Goal: Task Accomplishment & Management: Use online tool/utility

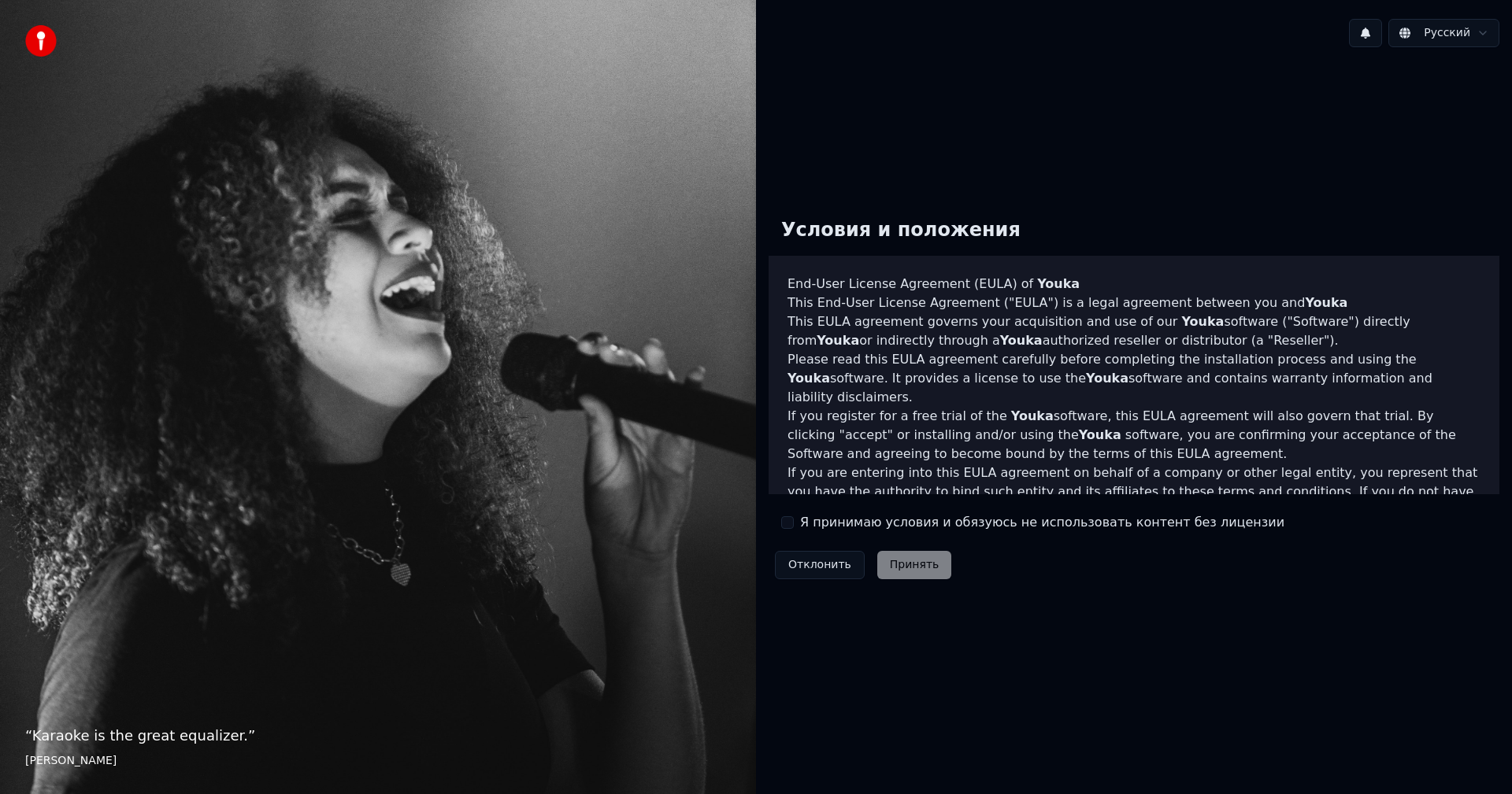
click at [809, 526] on label "Я принимаю условия и обязуюсь не использовать контент без лицензии" at bounding box center [1041, 522] width 484 height 19
click at [794, 526] on button "Я принимаю условия и обязуюсь не использовать контент без лицензии" at bounding box center [787, 522] width 13 height 13
click at [908, 556] on button "Принять" at bounding box center [914, 565] width 75 height 28
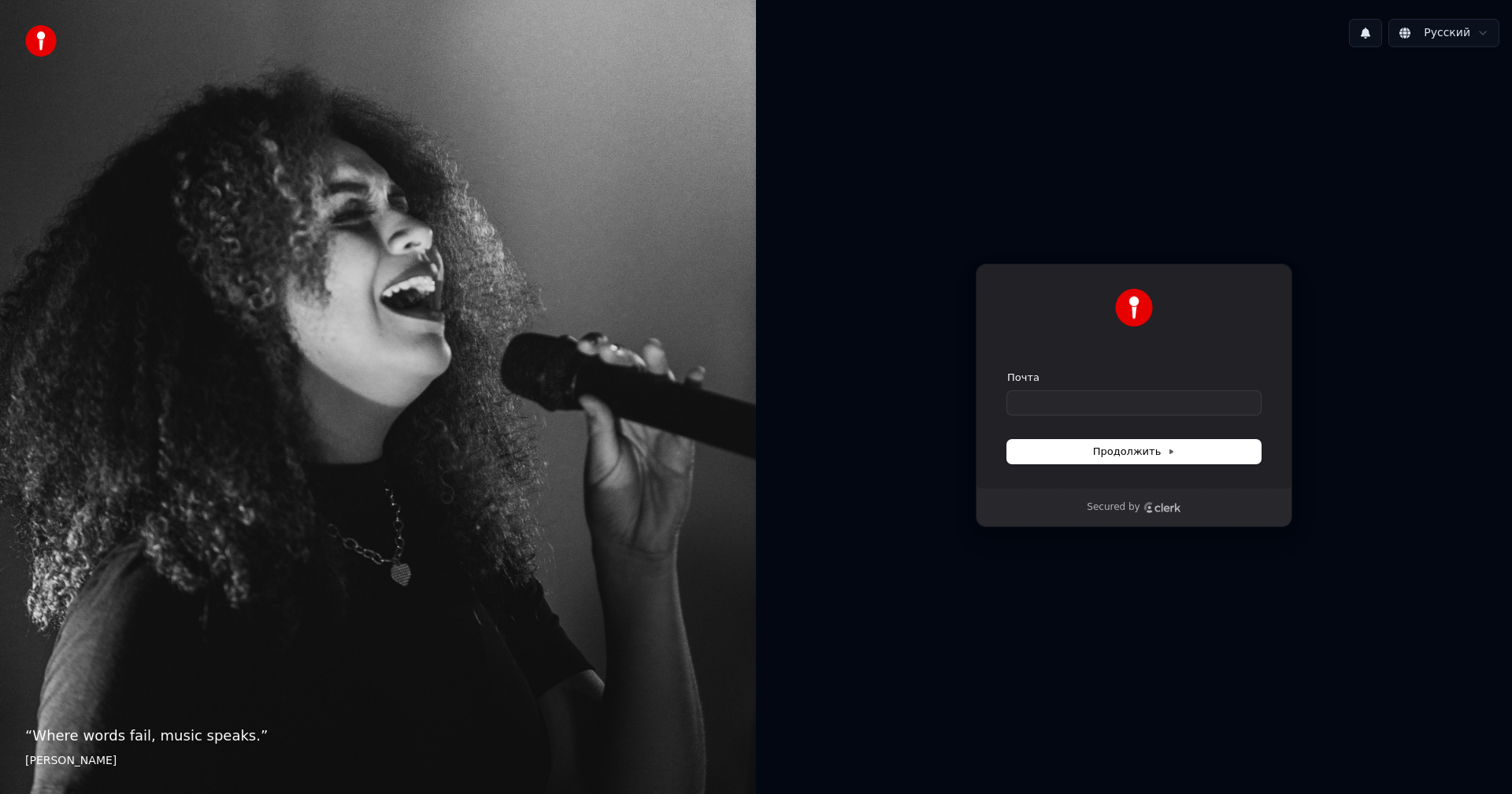
click at [1163, 417] on form "Почта Продолжить" at bounding box center [1134, 417] width 253 height 93
click at [1164, 405] on input "Почта" at bounding box center [1134, 403] width 253 height 23
type input "*"
click at [1007, 371] on button "submit" at bounding box center [1007, 371] width 0 height 0
type input "**********"
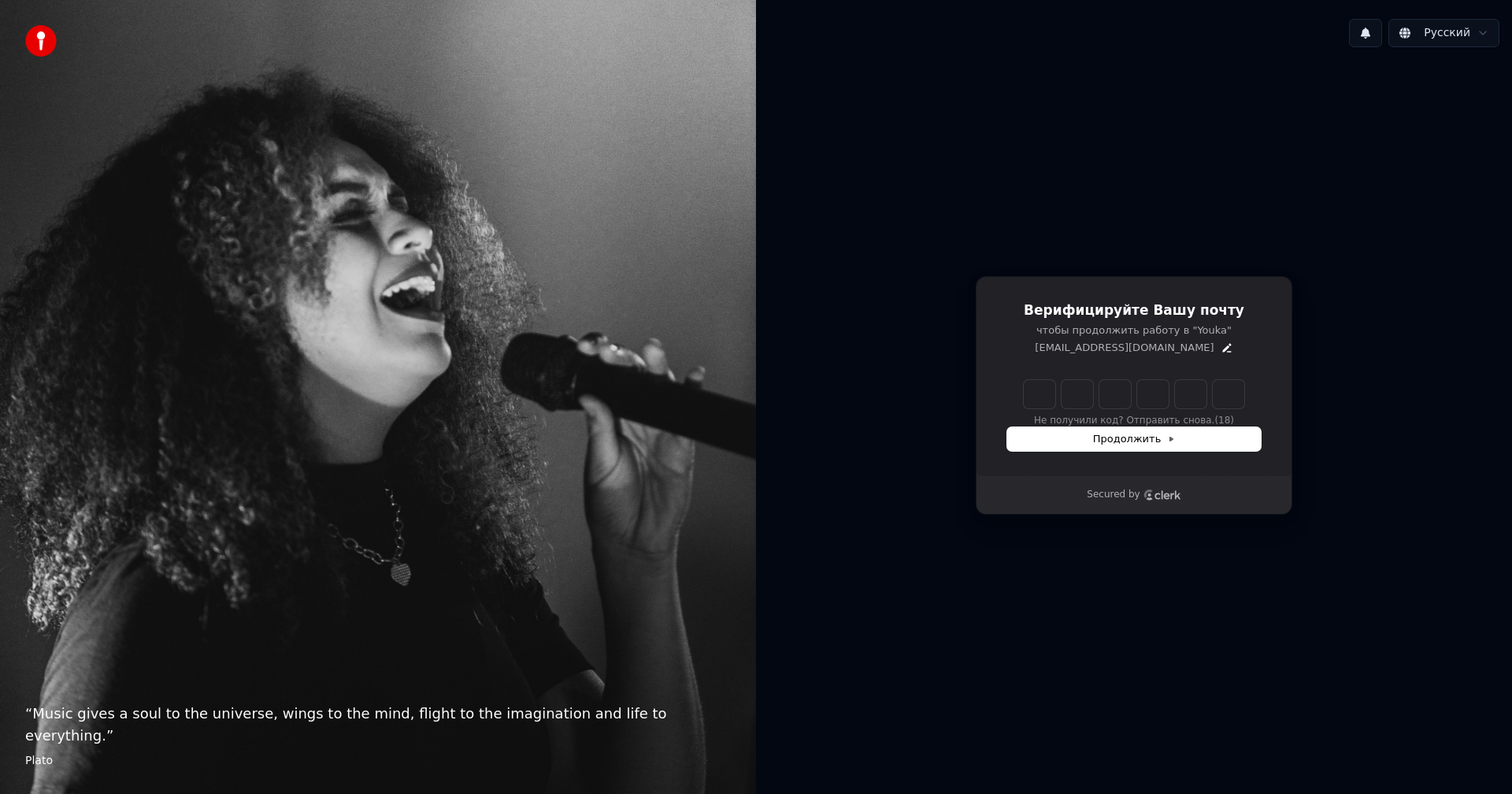
click at [1033, 384] on input "Enter verification code" at bounding box center [1134, 394] width 220 height 28
type input "******"
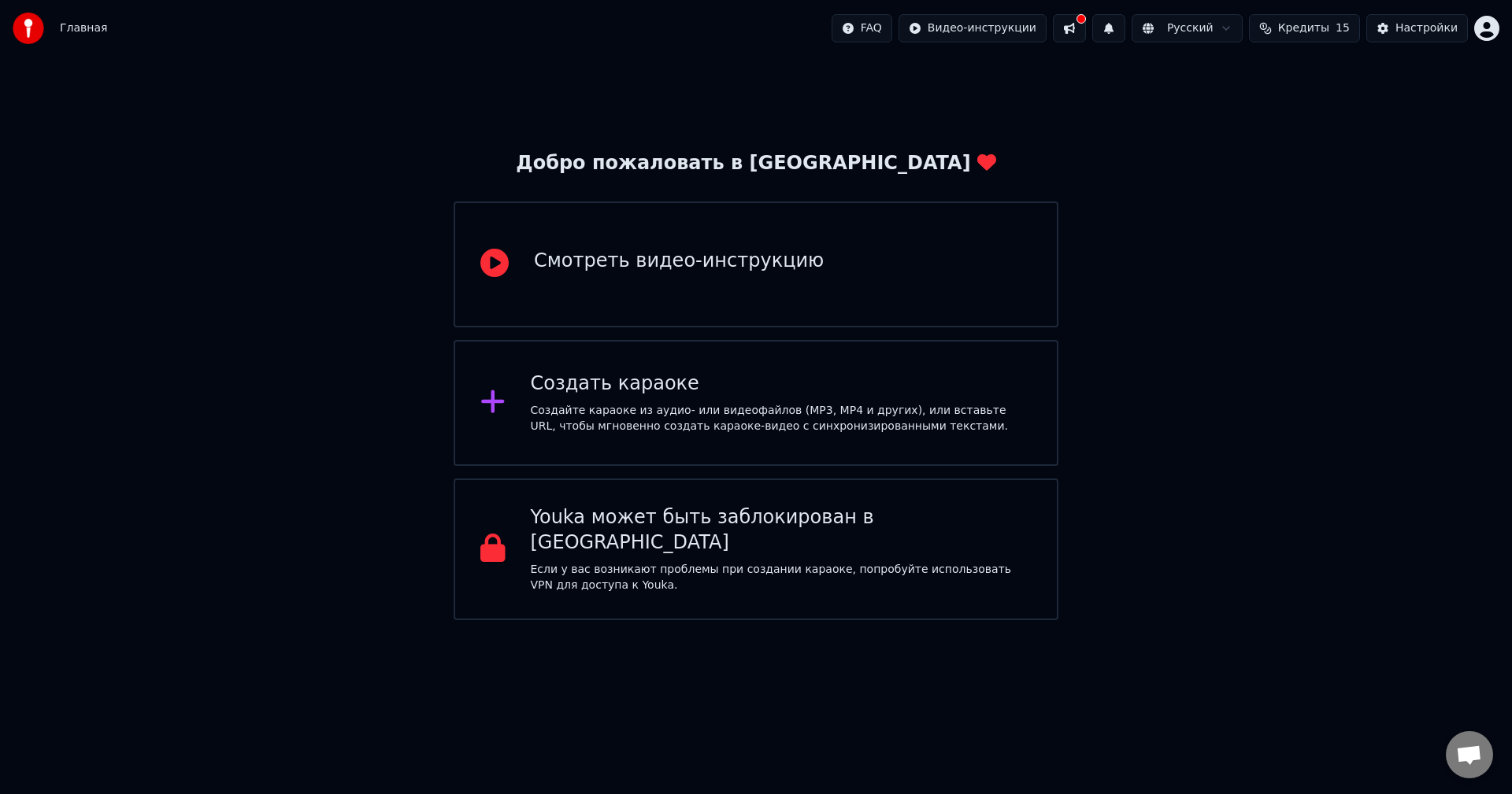
click at [823, 295] on div "Смотреть видео-инструкцию" at bounding box center [756, 264] width 605 height 126
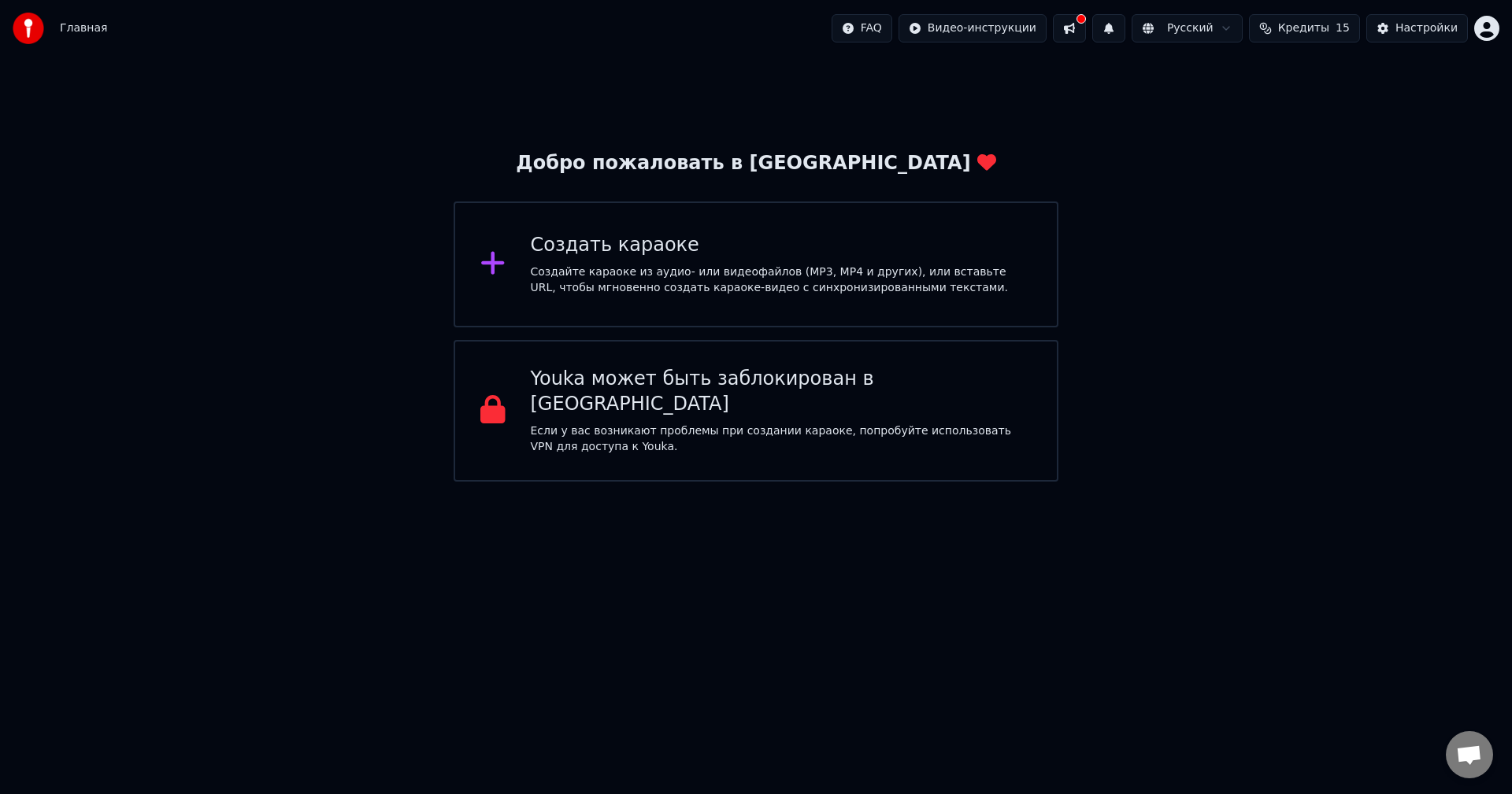
click at [942, 309] on div "Создать караоке Создайте караоке из аудио- или видеофайлов (MP3, MP4 и других),…" at bounding box center [756, 264] width 605 height 126
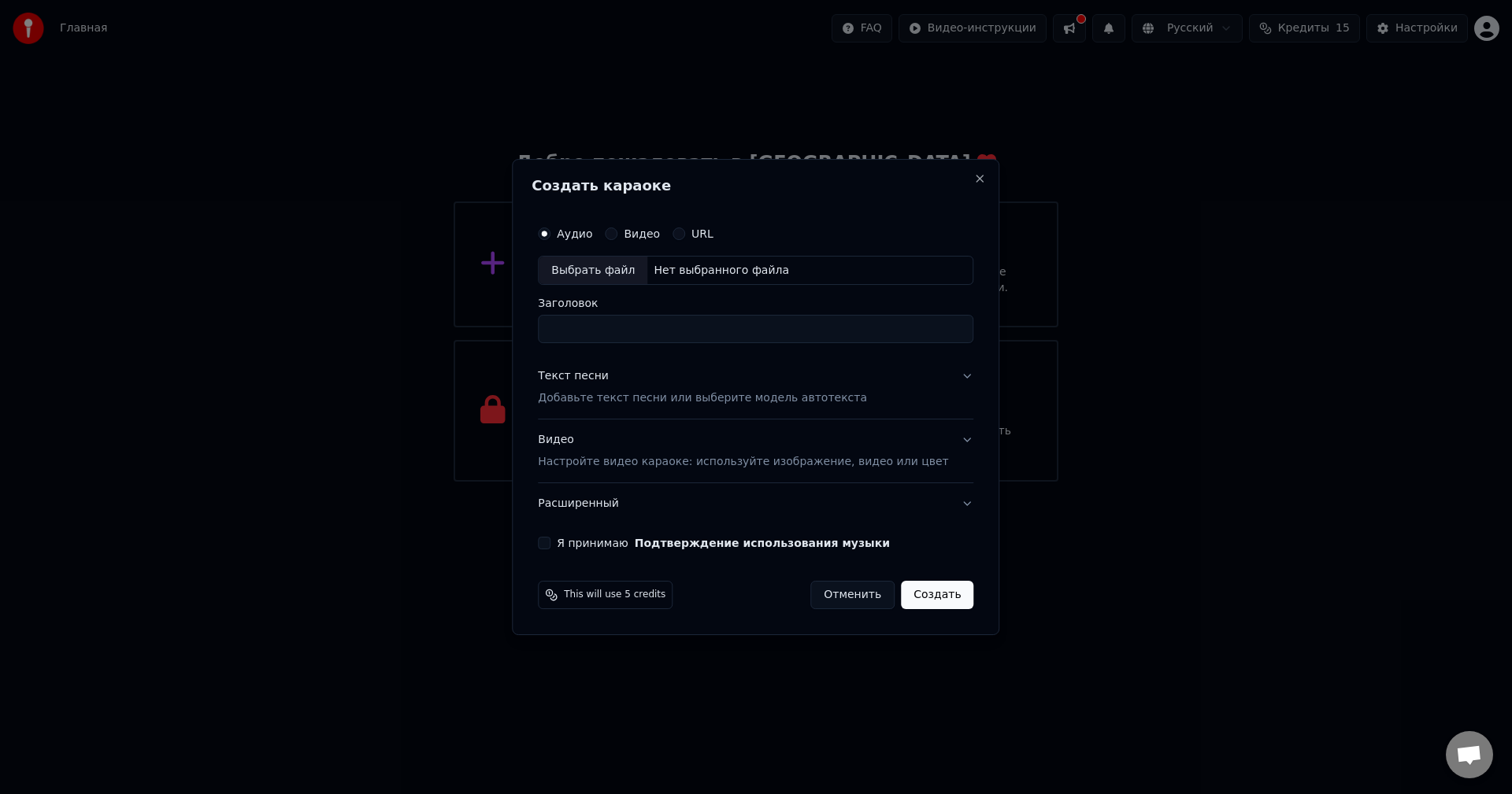
click at [685, 234] on button "URL" at bounding box center [678, 234] width 13 height 13
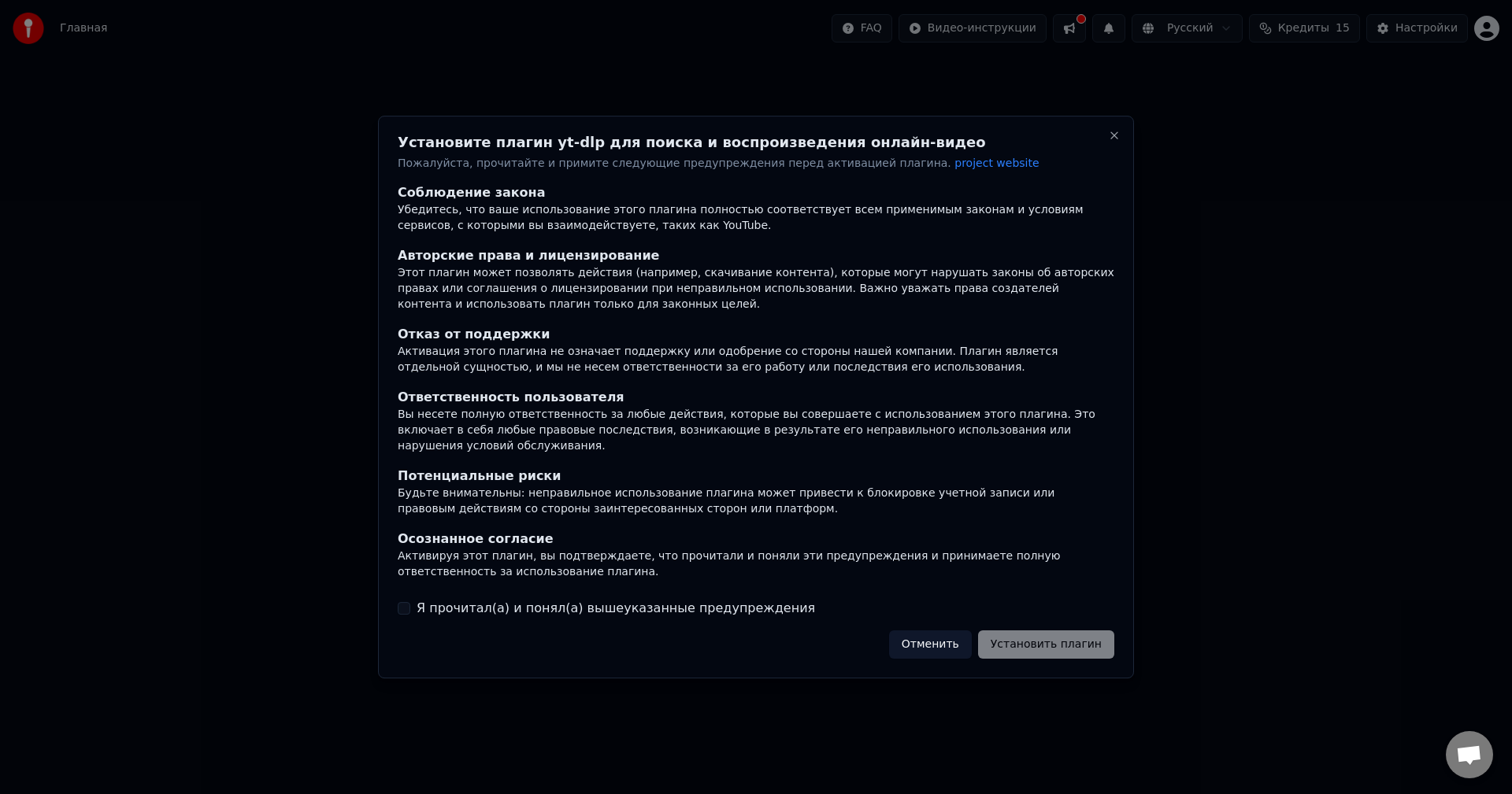
click at [481, 606] on label "Я прочитал(а) и понял(а) вышеуказанные предупреждения" at bounding box center [616, 608] width 398 height 19
click at [410, 606] on button "Я прочитал(а) и понял(а) вышеуказанные предупреждения" at bounding box center [403, 608] width 13 height 13
click at [1042, 651] on button "Установить плагин" at bounding box center [1046, 644] width 136 height 28
click at [959, 631] on div "Отменить Установить плагин" at bounding box center [992, 644] width 245 height 28
click at [1115, 135] on div "Установите плагин yt-dlp для поиска и воспроизведения онлайн-видео Пожалуйста, …" at bounding box center [756, 397] width 756 height 564
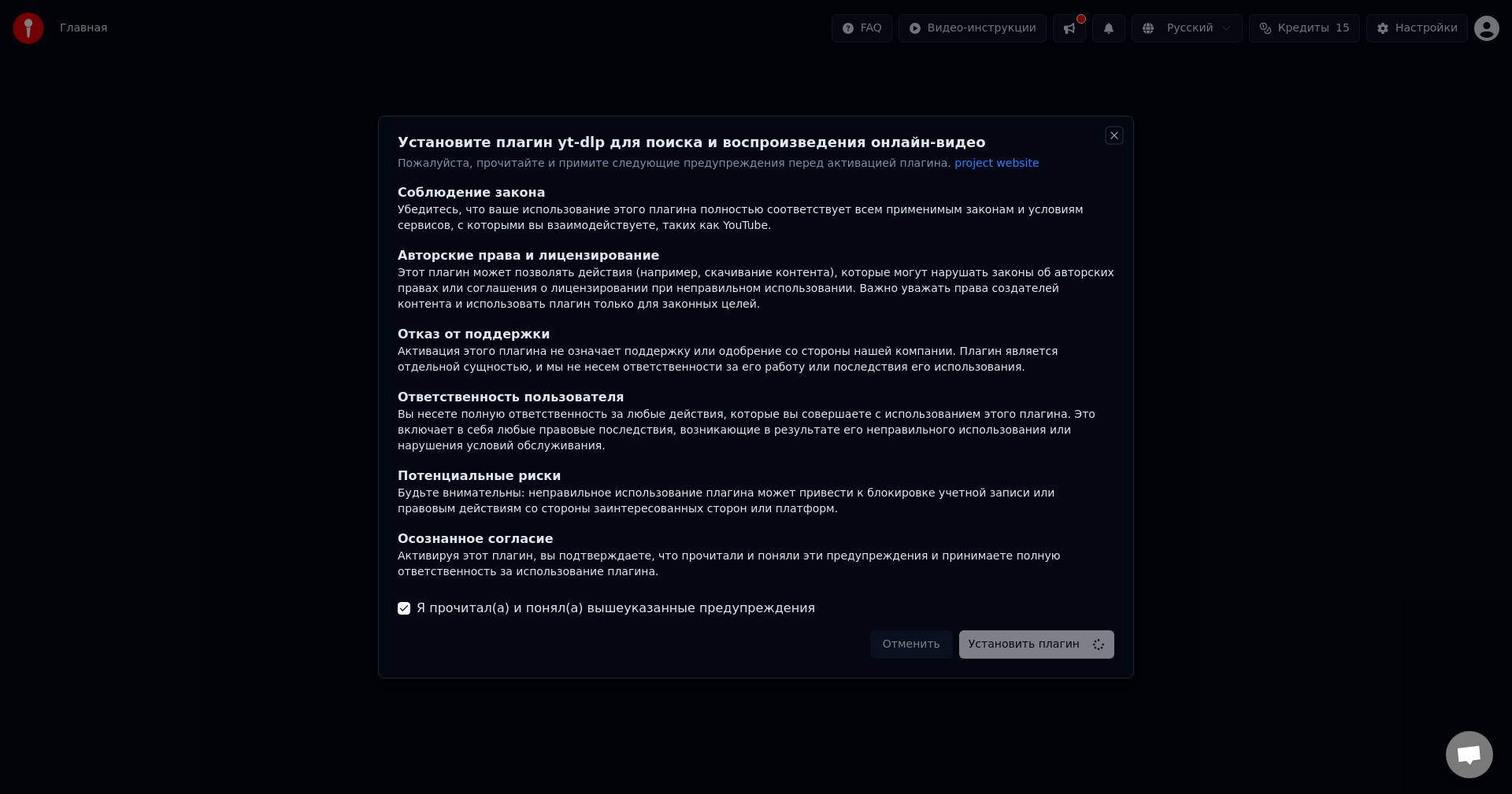
click at [1113, 139] on button "Close" at bounding box center [1114, 135] width 13 height 13
click at [1113, 141] on button "Close" at bounding box center [1114, 135] width 13 height 13
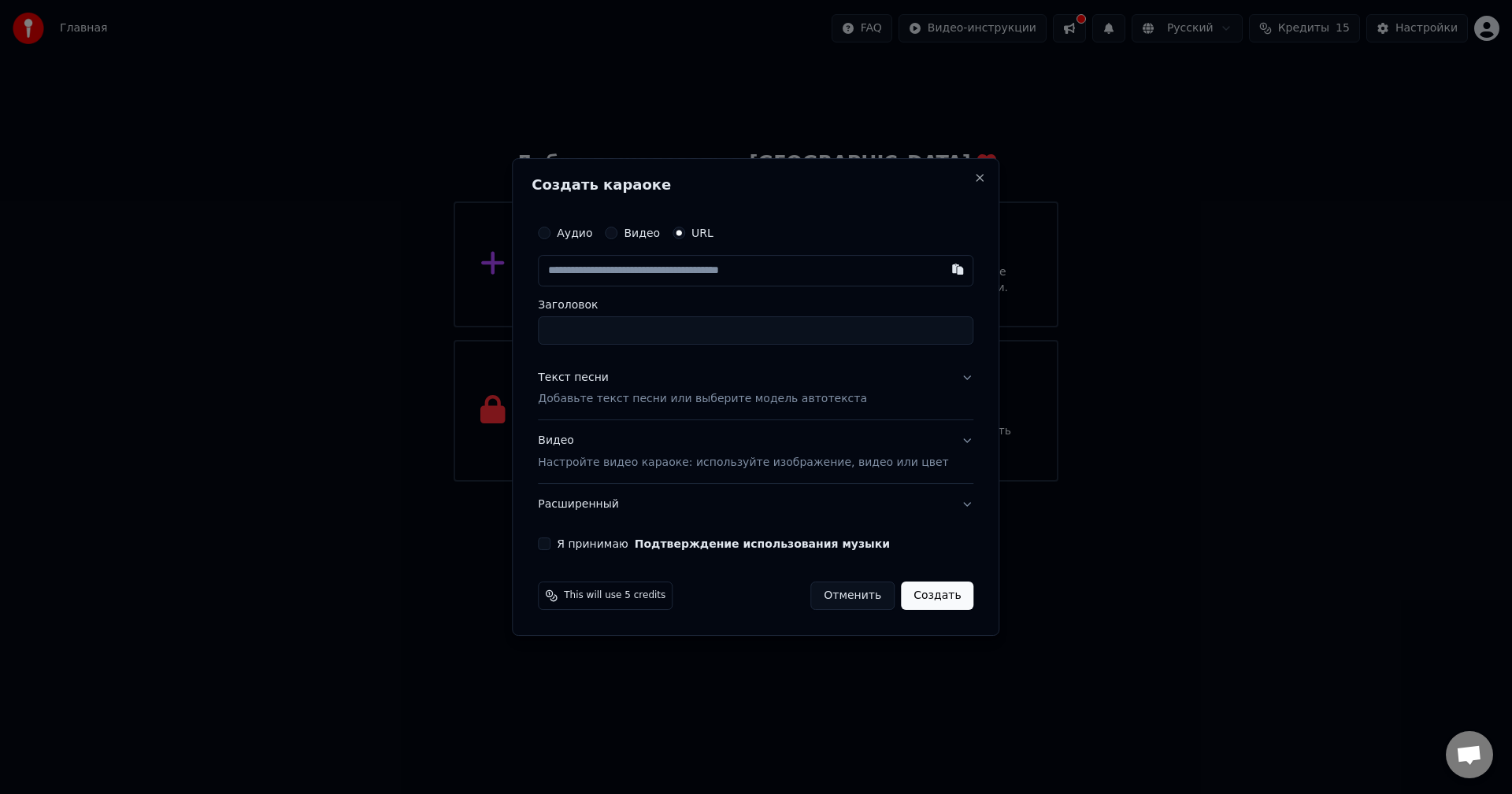
click at [581, 236] on label "Аудио" at bounding box center [574, 233] width 35 height 11
click at [550, 236] on button "Аудио" at bounding box center [544, 233] width 13 height 13
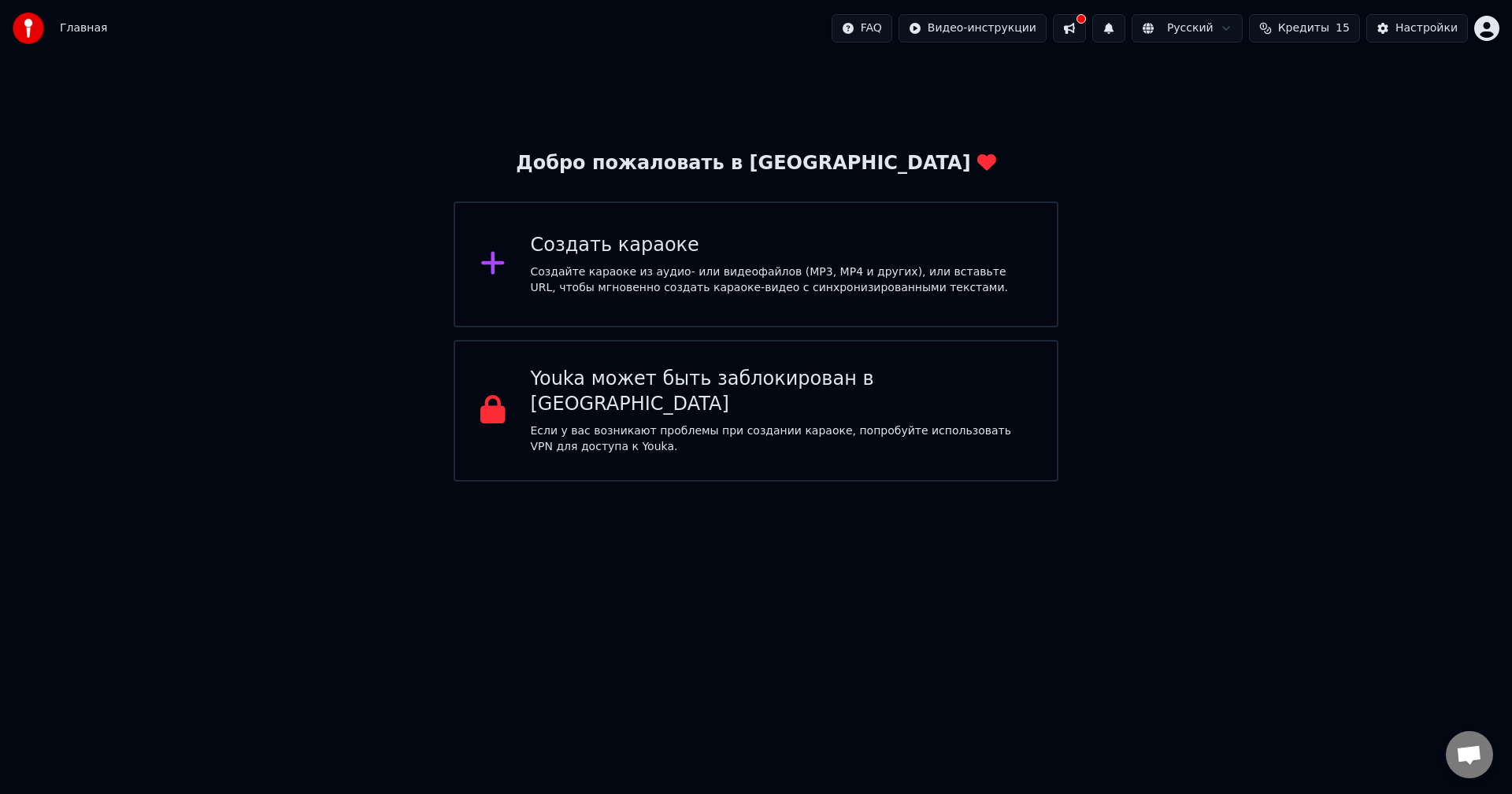
click at [693, 290] on div "Создайте караоке из аудио- или видеофайлов (MP3, MP4 и других), или вставьте UR…" at bounding box center [781, 281] width 502 height 31
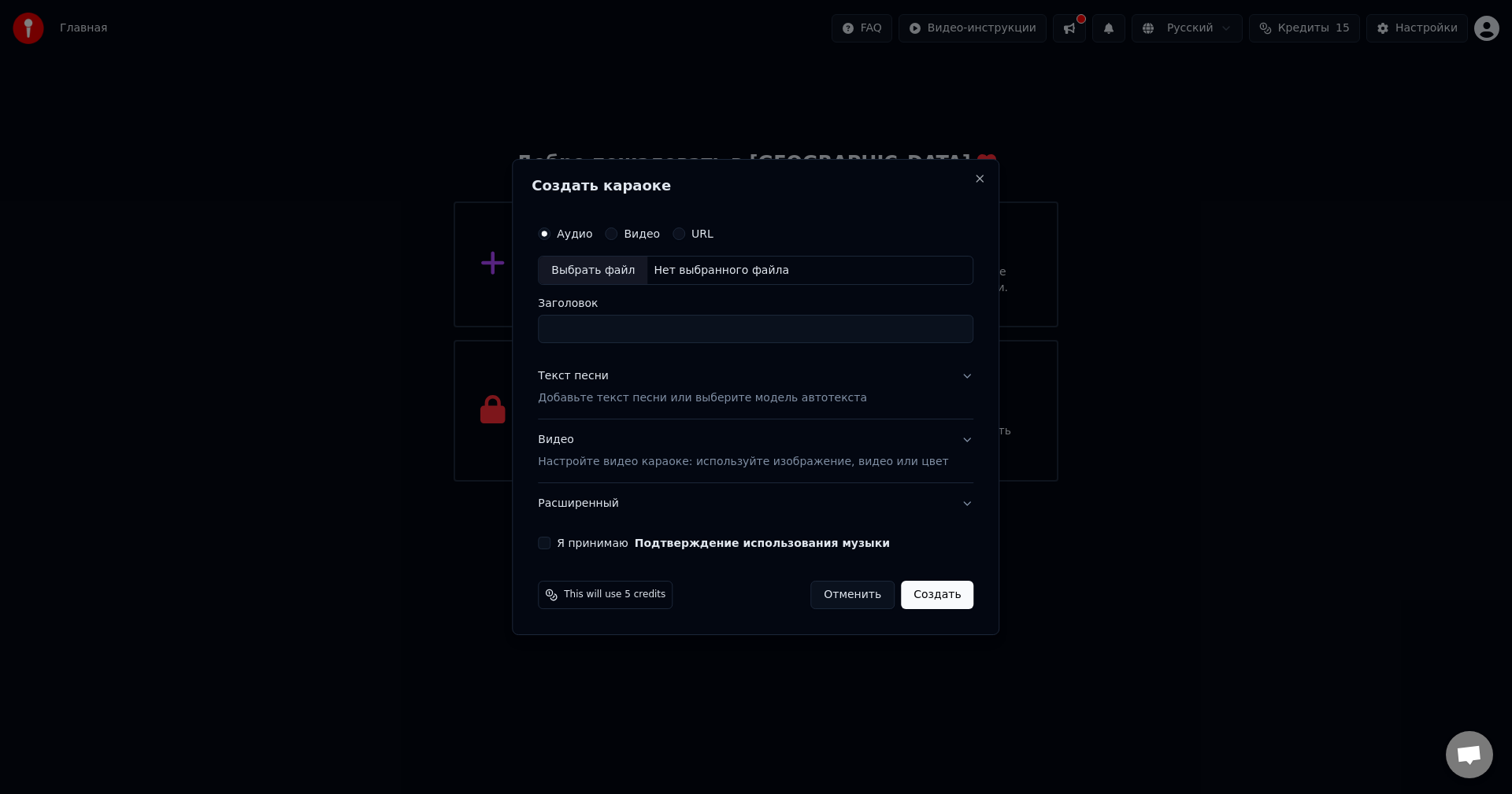
click at [595, 264] on div "Выбрать файл" at bounding box center [593, 270] width 109 height 28
type input "**********"
click at [581, 376] on div "Текст песни" at bounding box center [573, 377] width 71 height 16
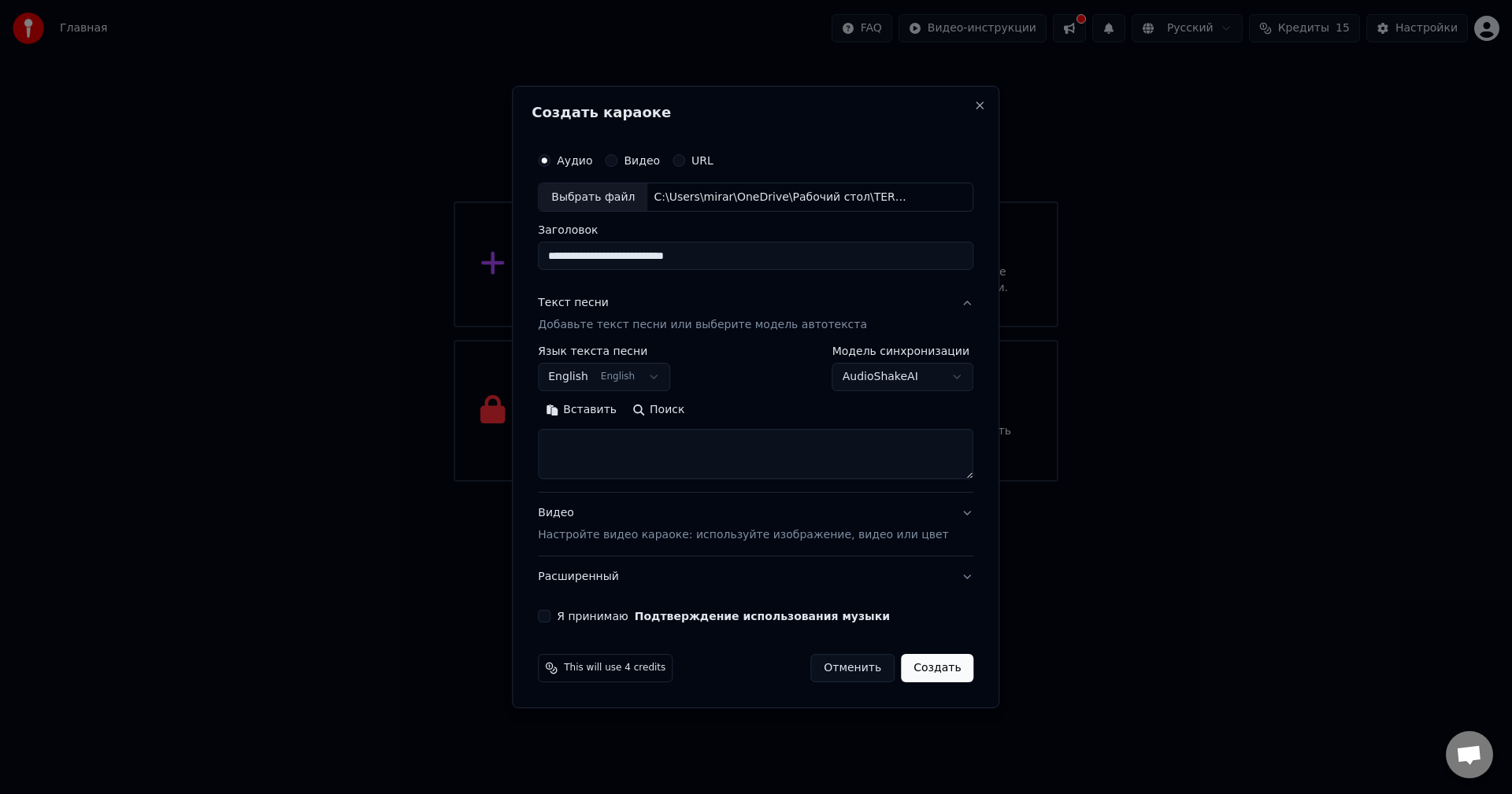
click at [716, 620] on button "Подтверждение использования музыки" at bounding box center [762, 616] width 255 height 11
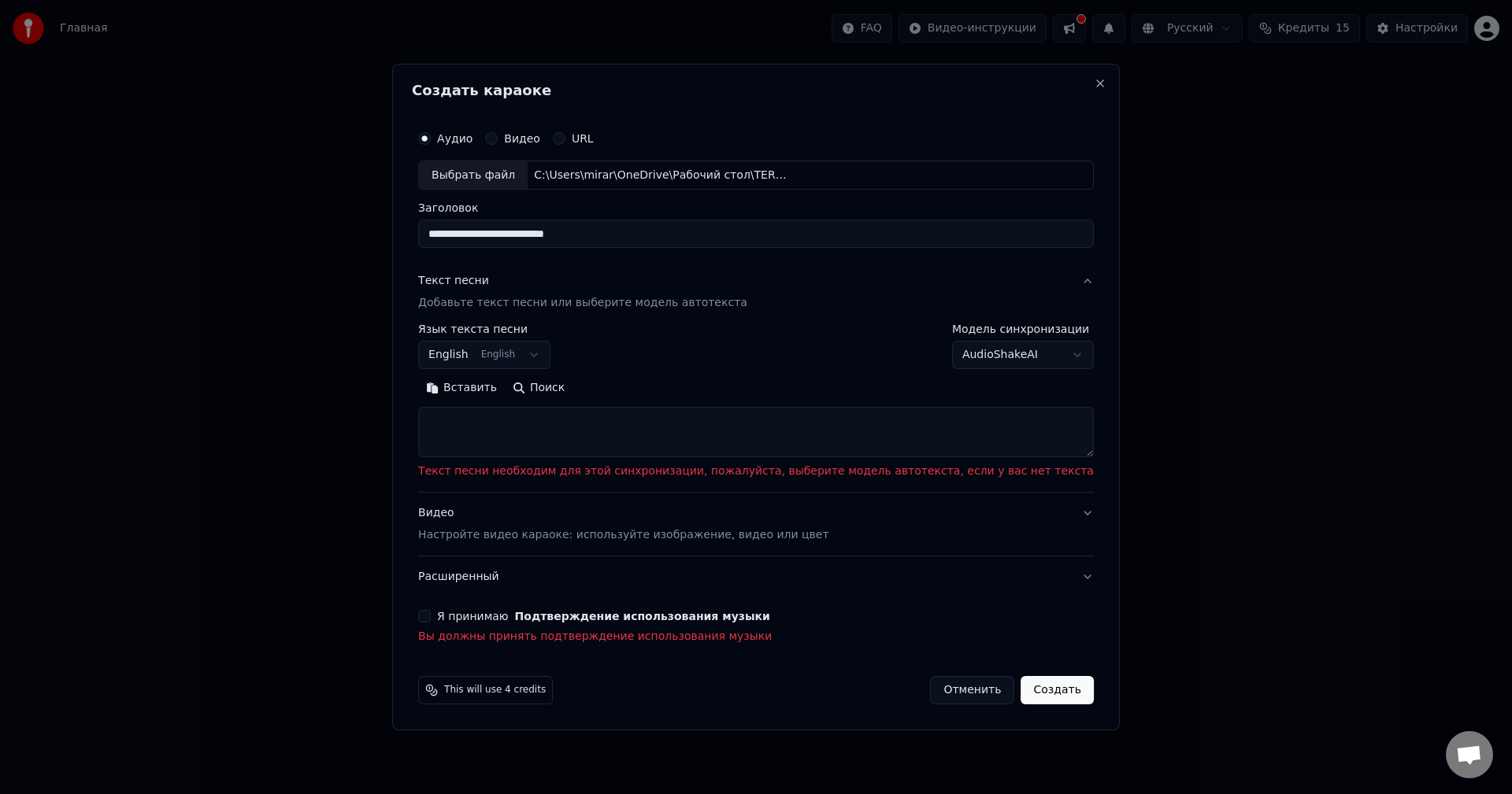
click at [468, 629] on div "**********" at bounding box center [756, 385] width 688 height 536
click at [431, 618] on button "Я принимаю Подтверждение использования музыки" at bounding box center [424, 616] width 13 height 13
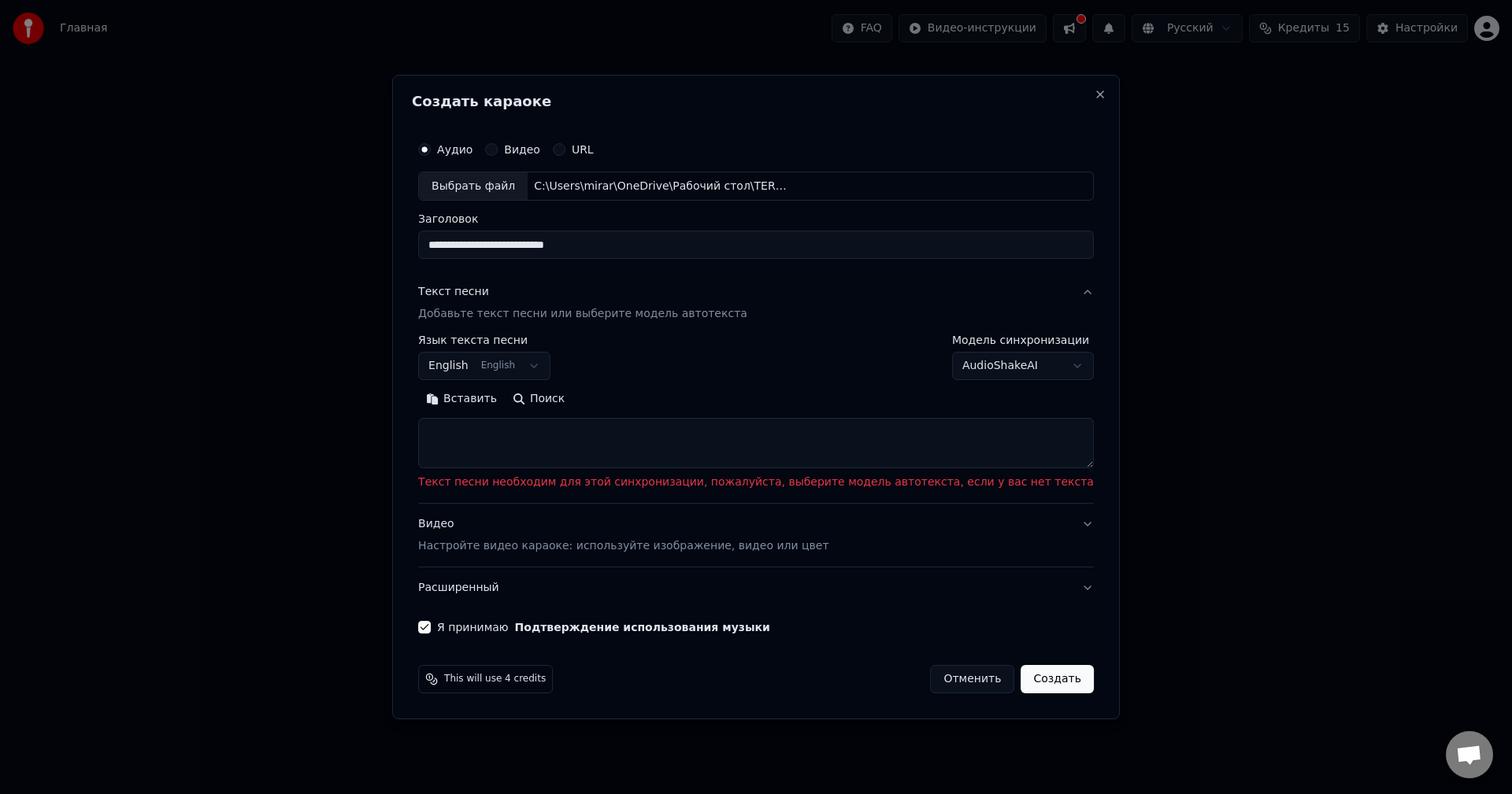
click at [655, 442] on textarea at bounding box center [755, 444] width 675 height 51
click at [935, 363] on body "**********" at bounding box center [756, 241] width 1512 height 482
click at [941, 364] on body "**********" at bounding box center [756, 241] width 1512 height 482
click at [550, 371] on button "English English" at bounding box center [484, 366] width 132 height 28
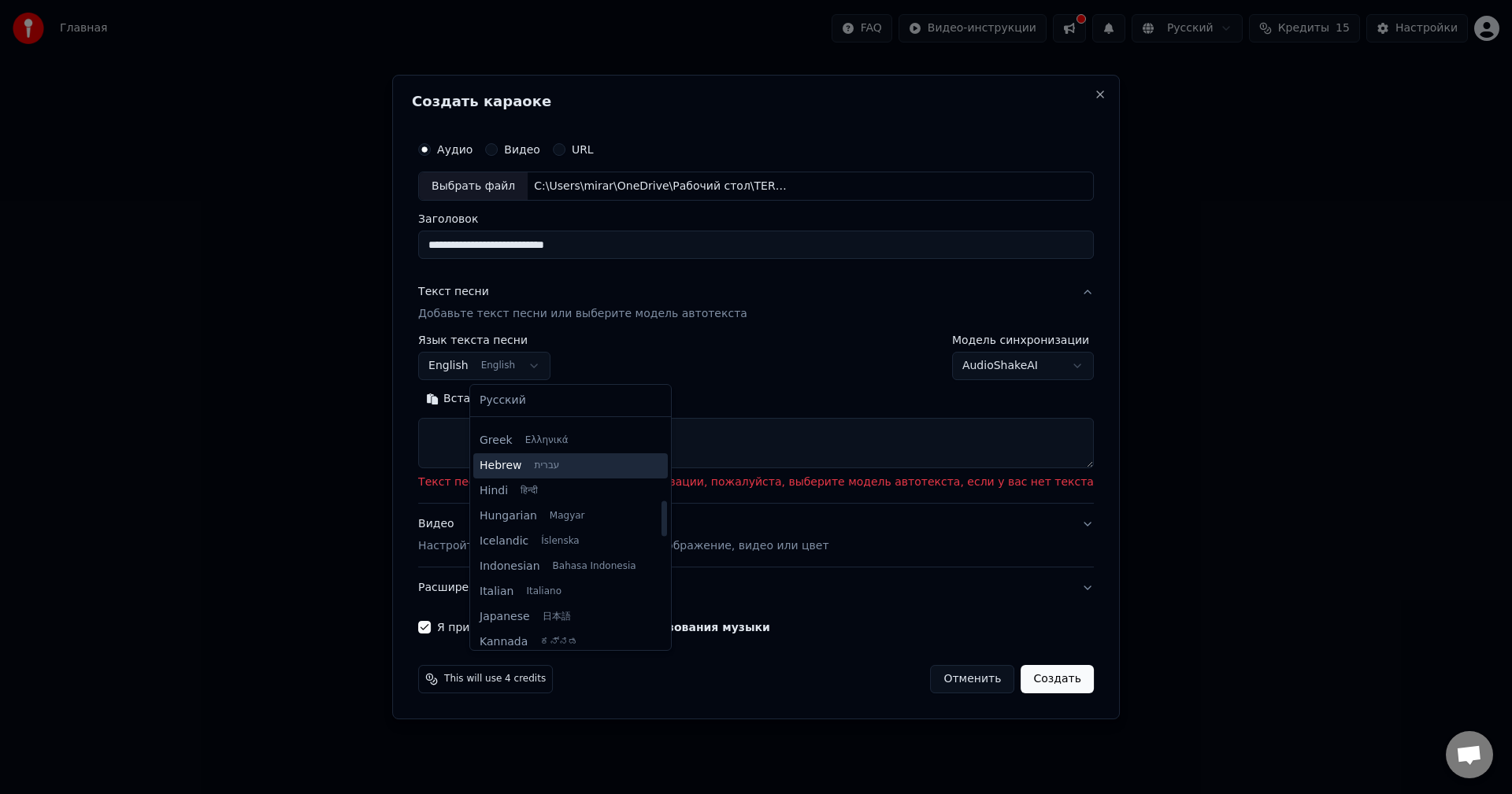
scroll to position [519, 0]
select select "**"
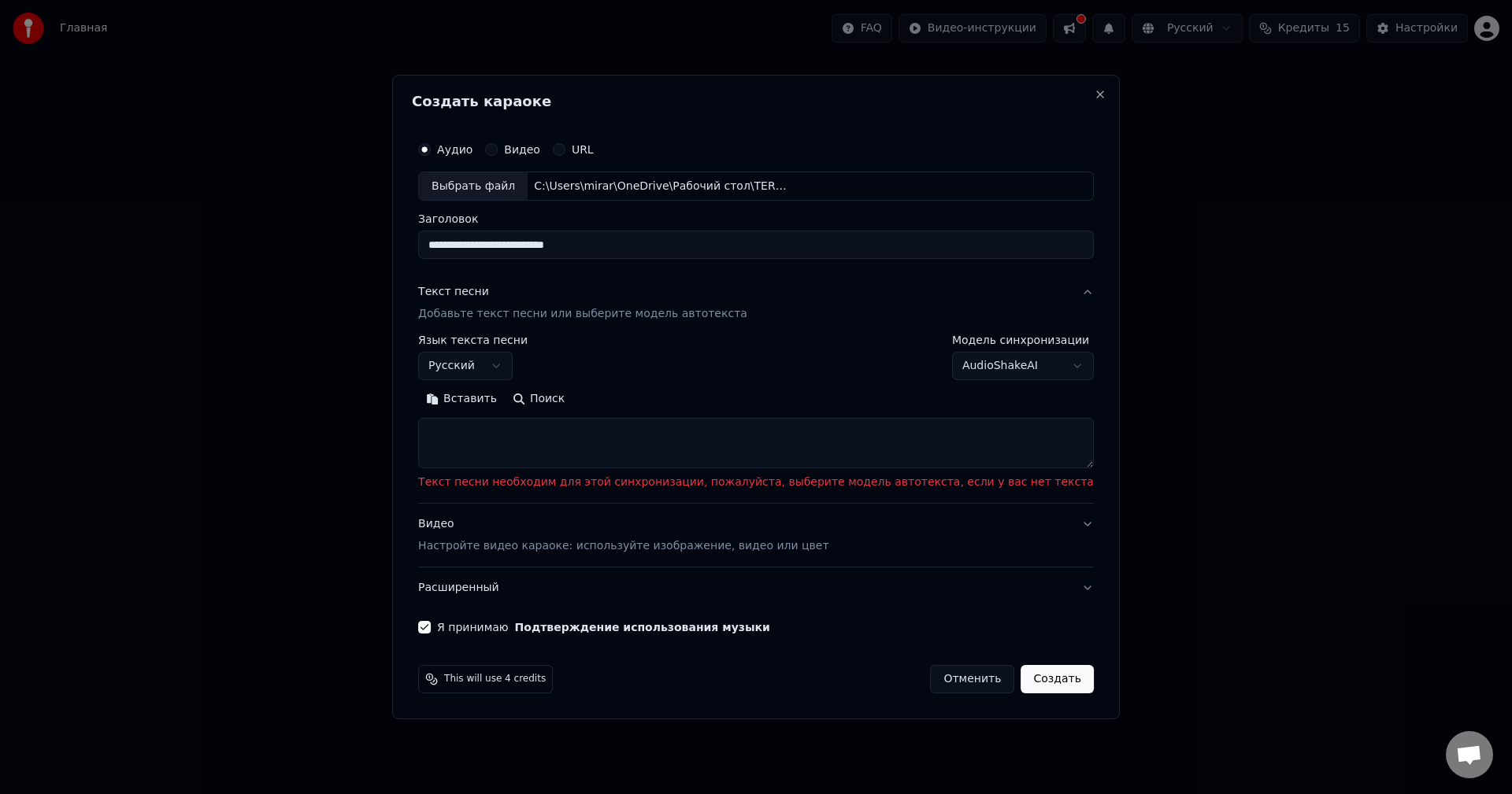
click at [639, 454] on textarea at bounding box center [755, 444] width 675 height 51
paste textarea "**********"
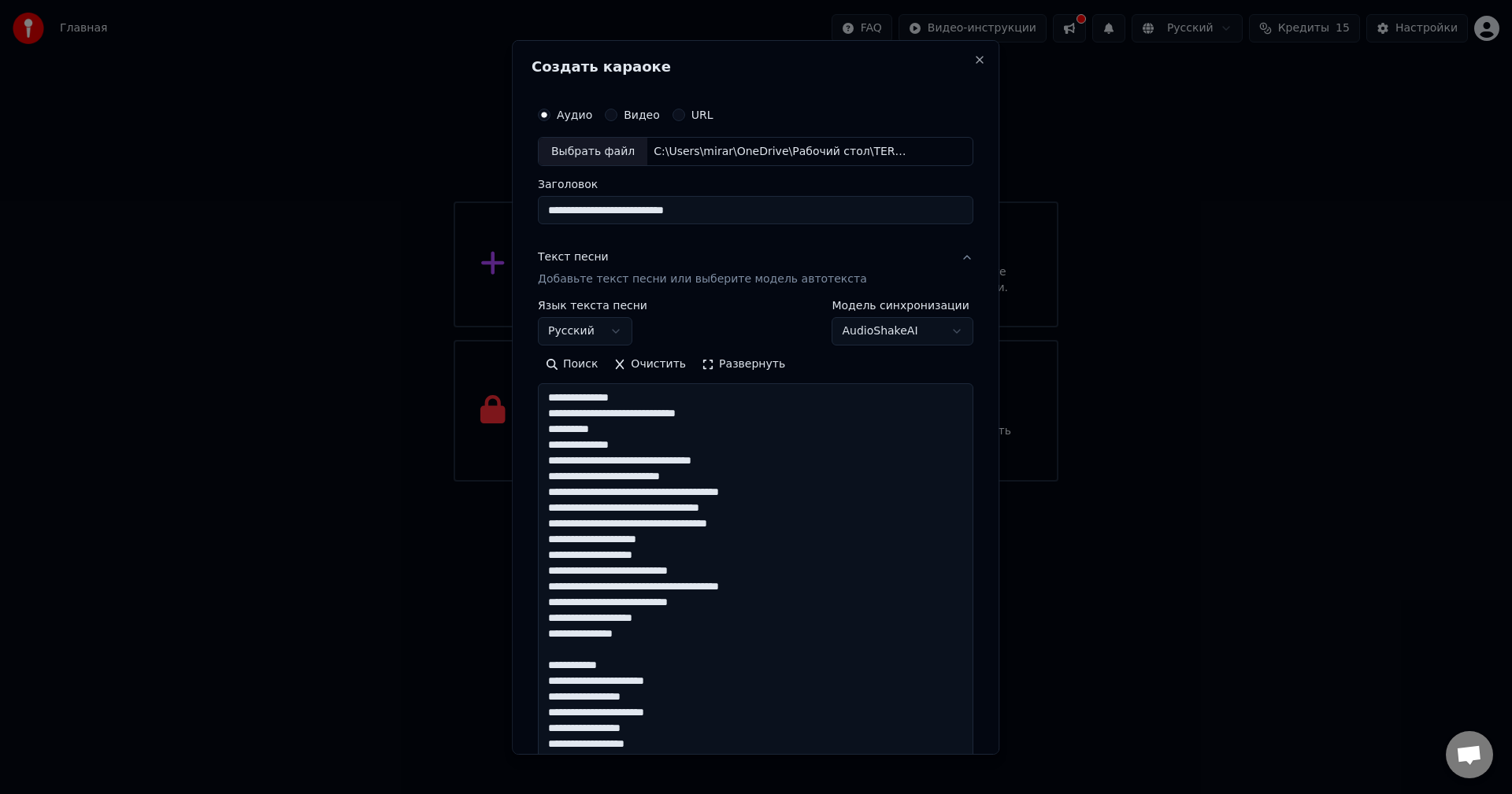
scroll to position [1043, 0]
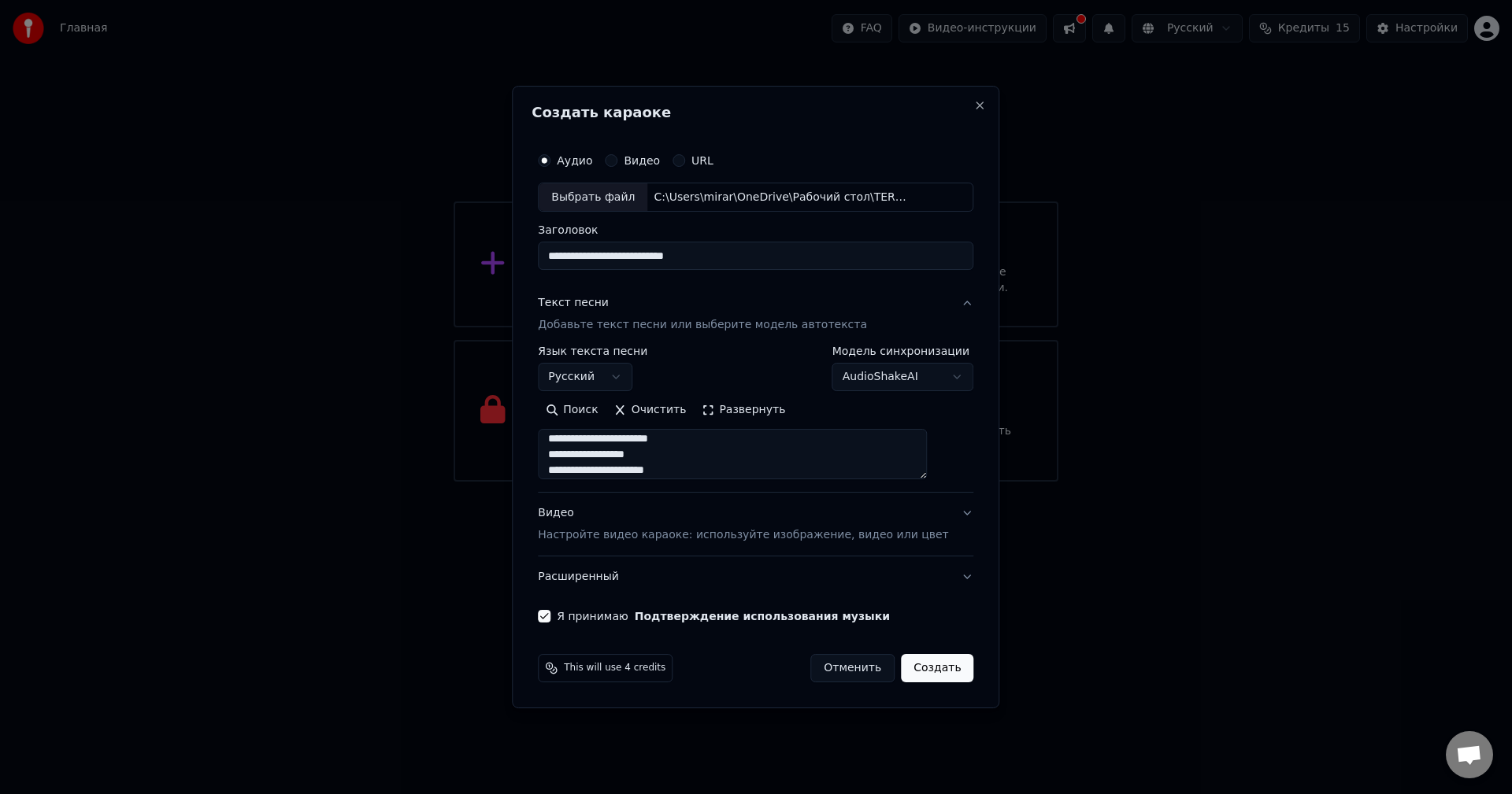
type textarea "**********"
click at [916, 675] on button "Создать" at bounding box center [937, 668] width 72 height 28
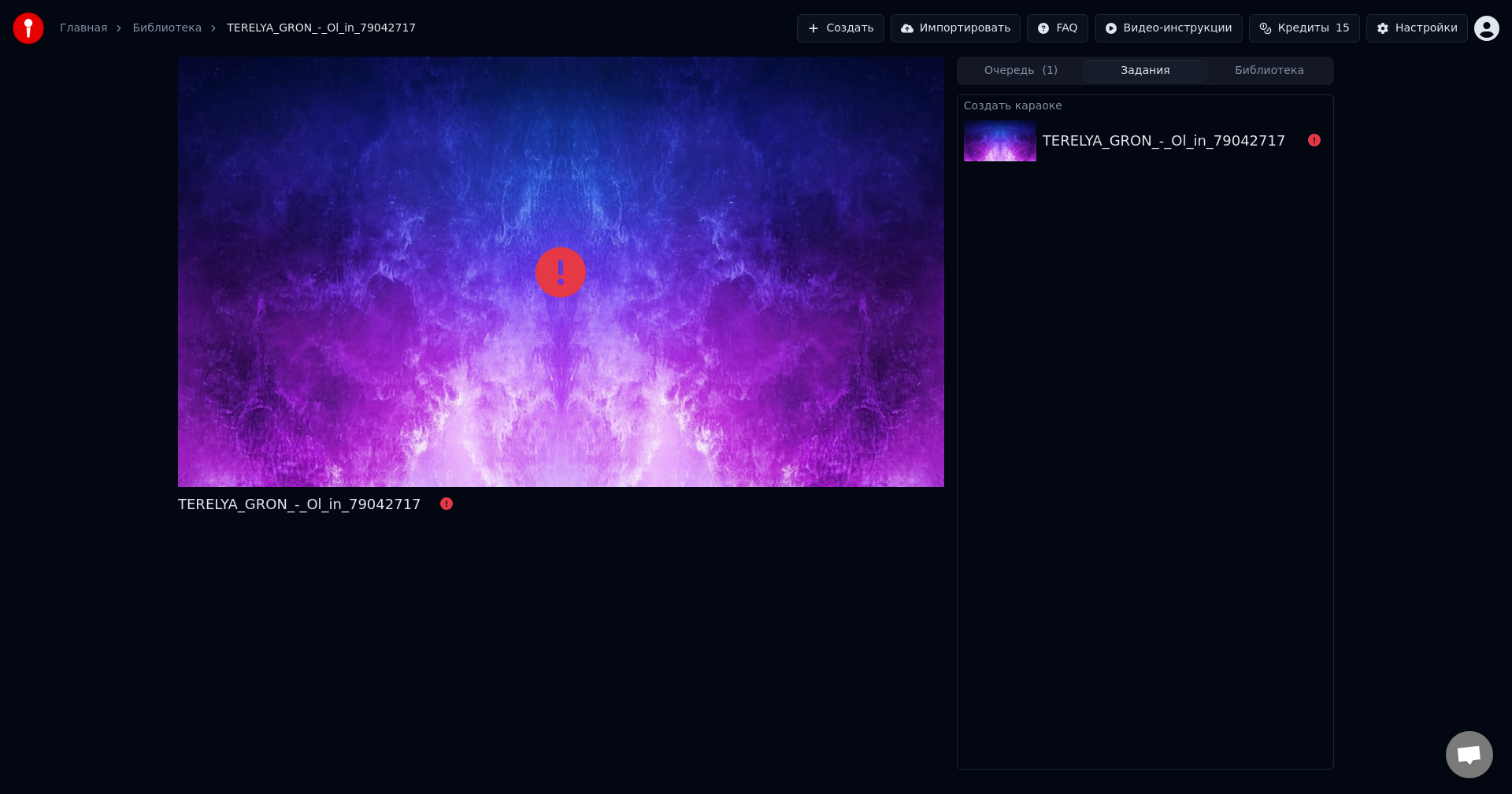
click at [573, 260] on icon at bounding box center [561, 273] width 51 height 51
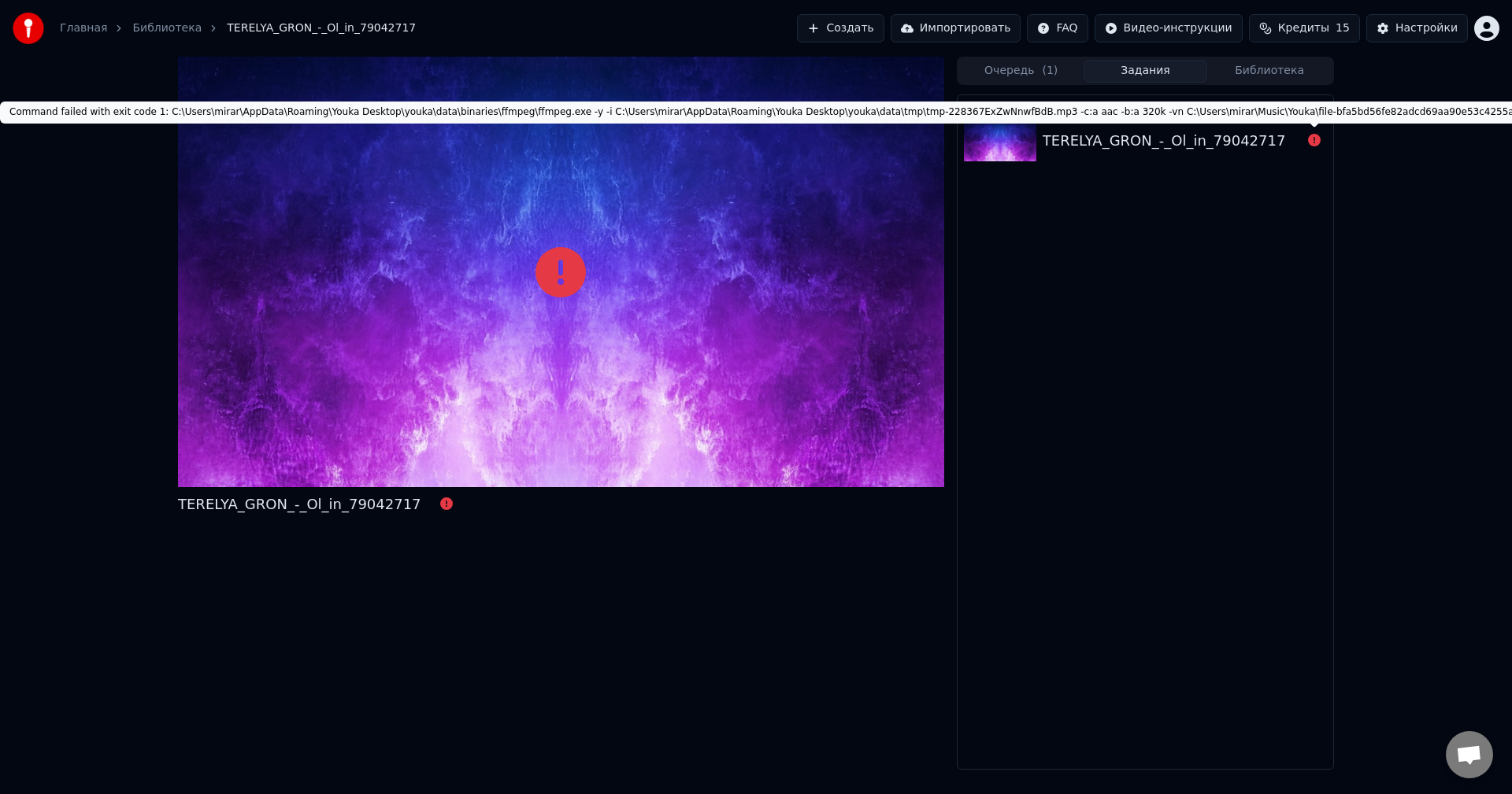
click at [1312, 138] on icon at bounding box center [1313, 139] width 13 height 13
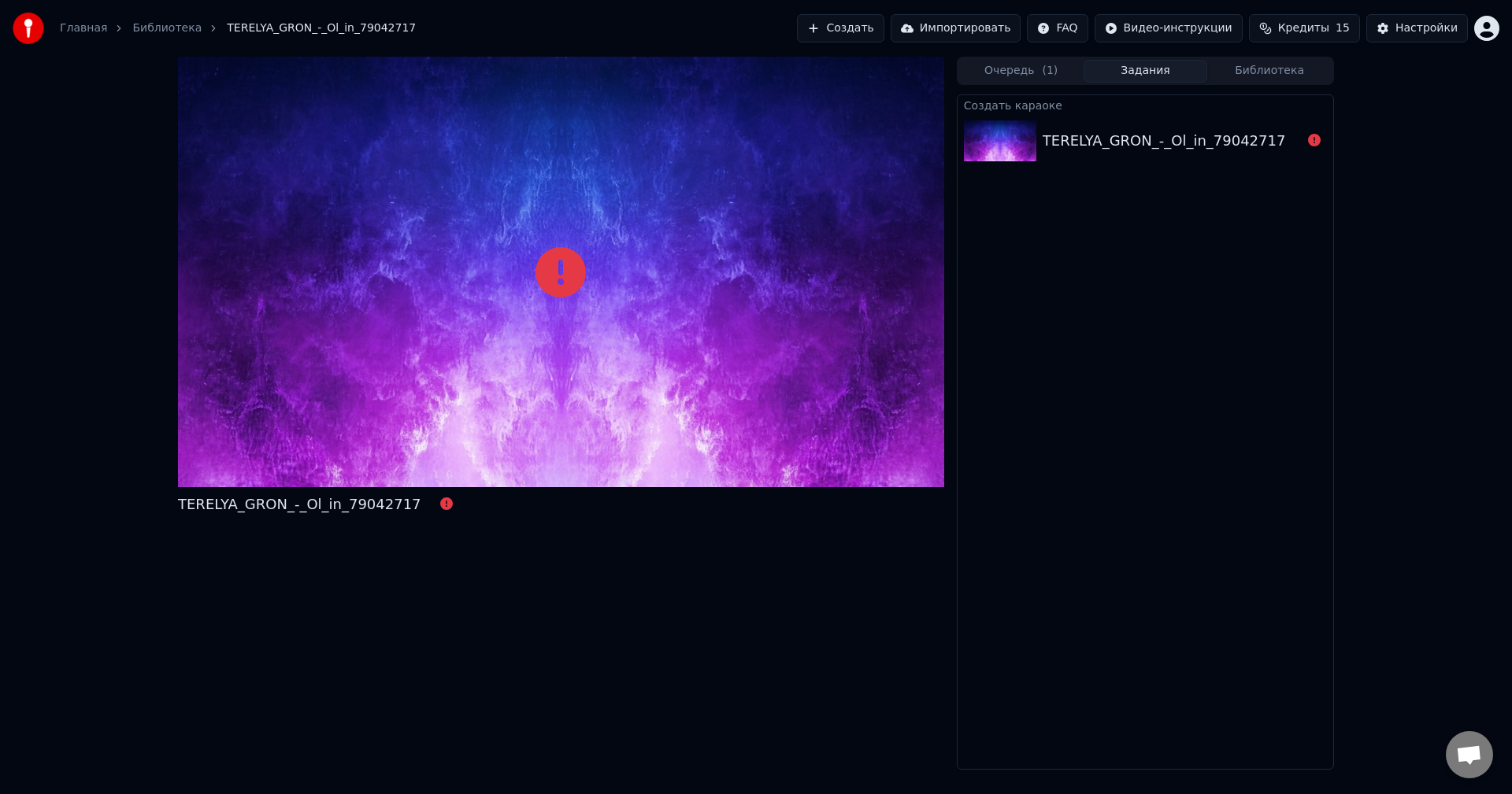
click at [1206, 128] on div "TERELYA_GRON_-_Ol_in_79042717" at bounding box center [1146, 140] width 376 height 54
click at [394, 374] on div at bounding box center [561, 272] width 766 height 431
click at [1037, 68] on button "Очередь ( 1 )" at bounding box center [1021, 70] width 125 height 22
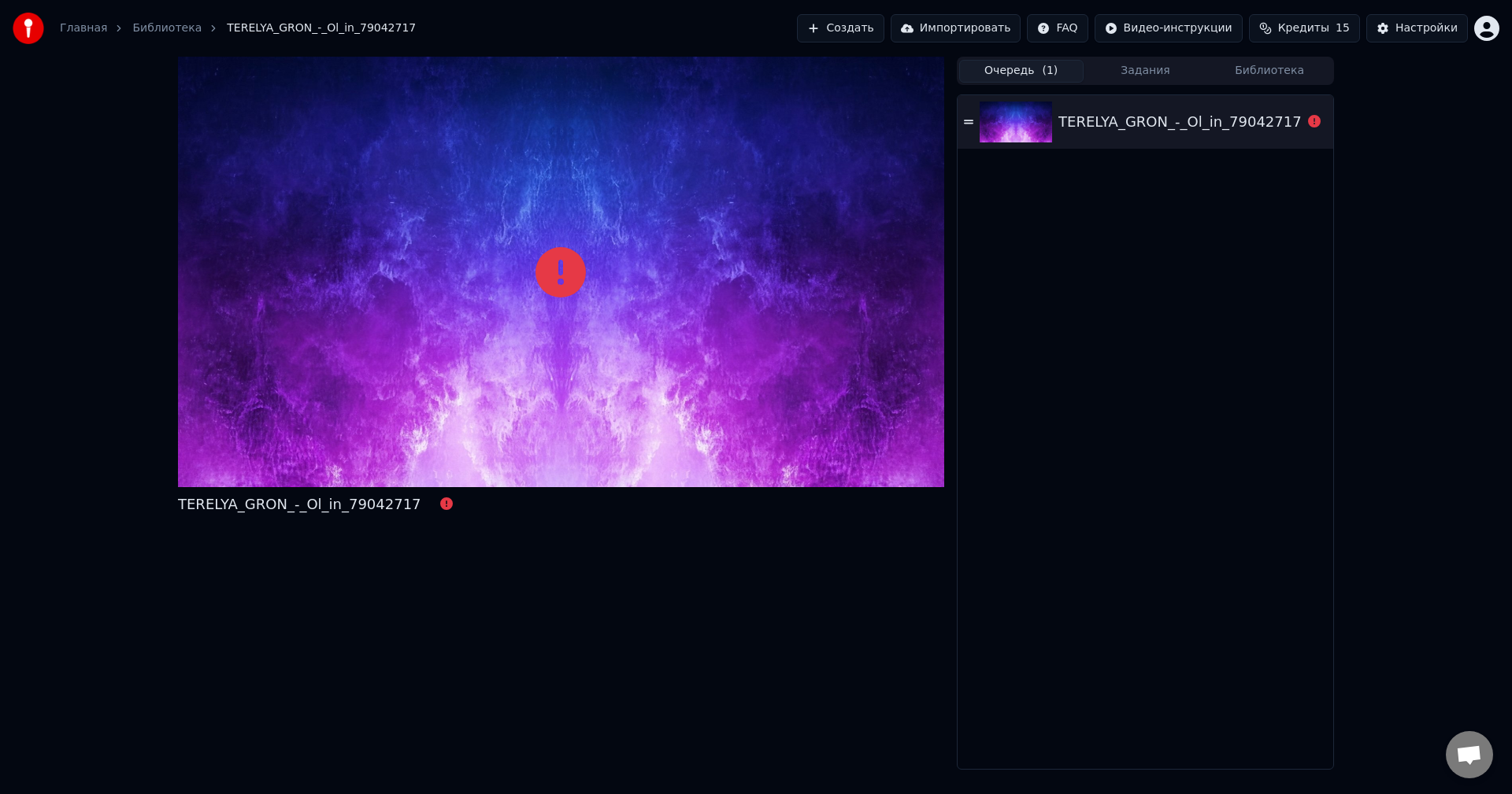
click at [1189, 126] on div "TERELYA_GRON_-_Ol_in_79042717" at bounding box center [1180, 122] width 244 height 22
click at [85, 22] on link "Главная" at bounding box center [83, 28] width 47 height 16
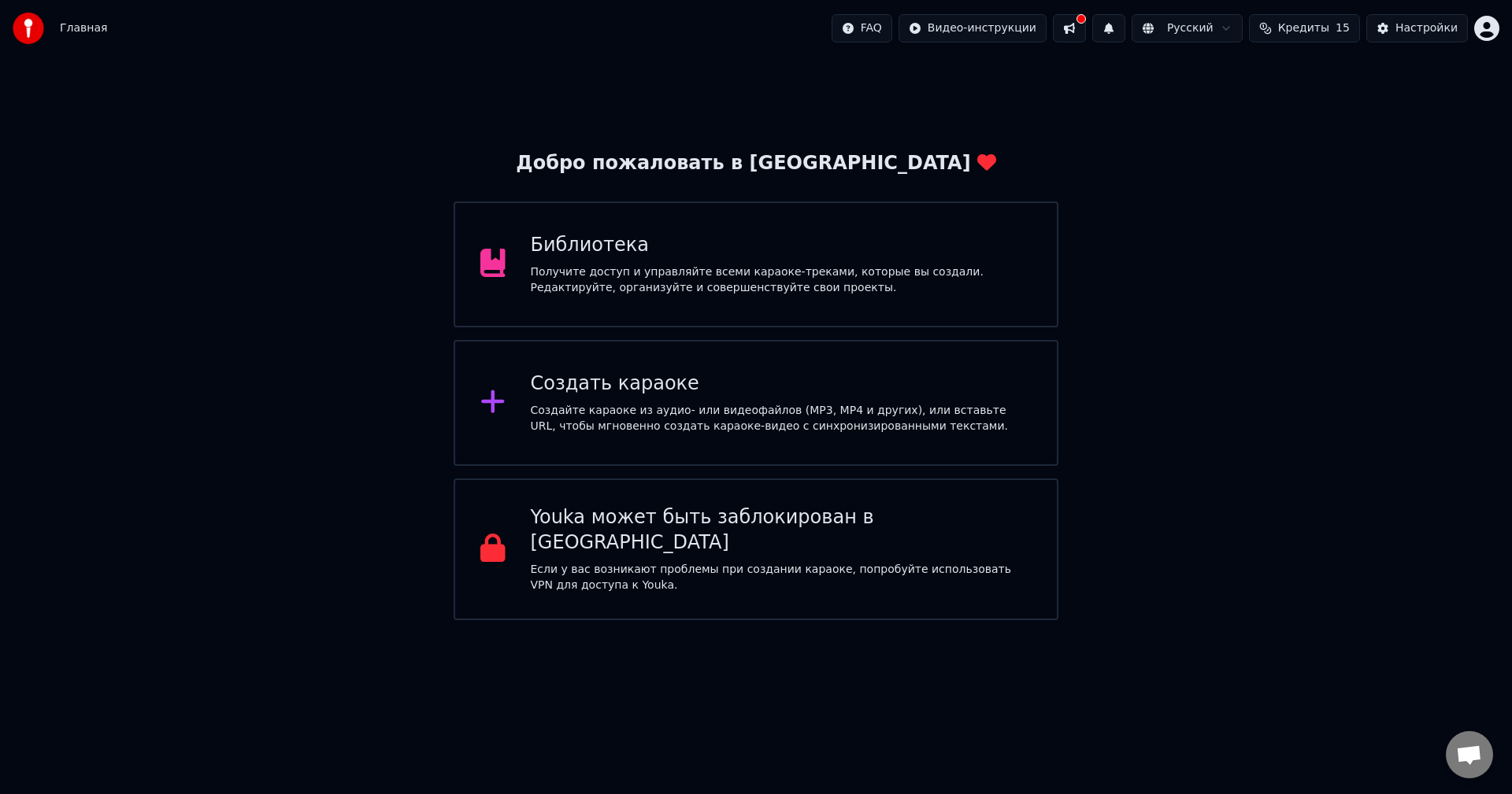
click at [538, 253] on div "Библиотека" at bounding box center [781, 246] width 502 height 25
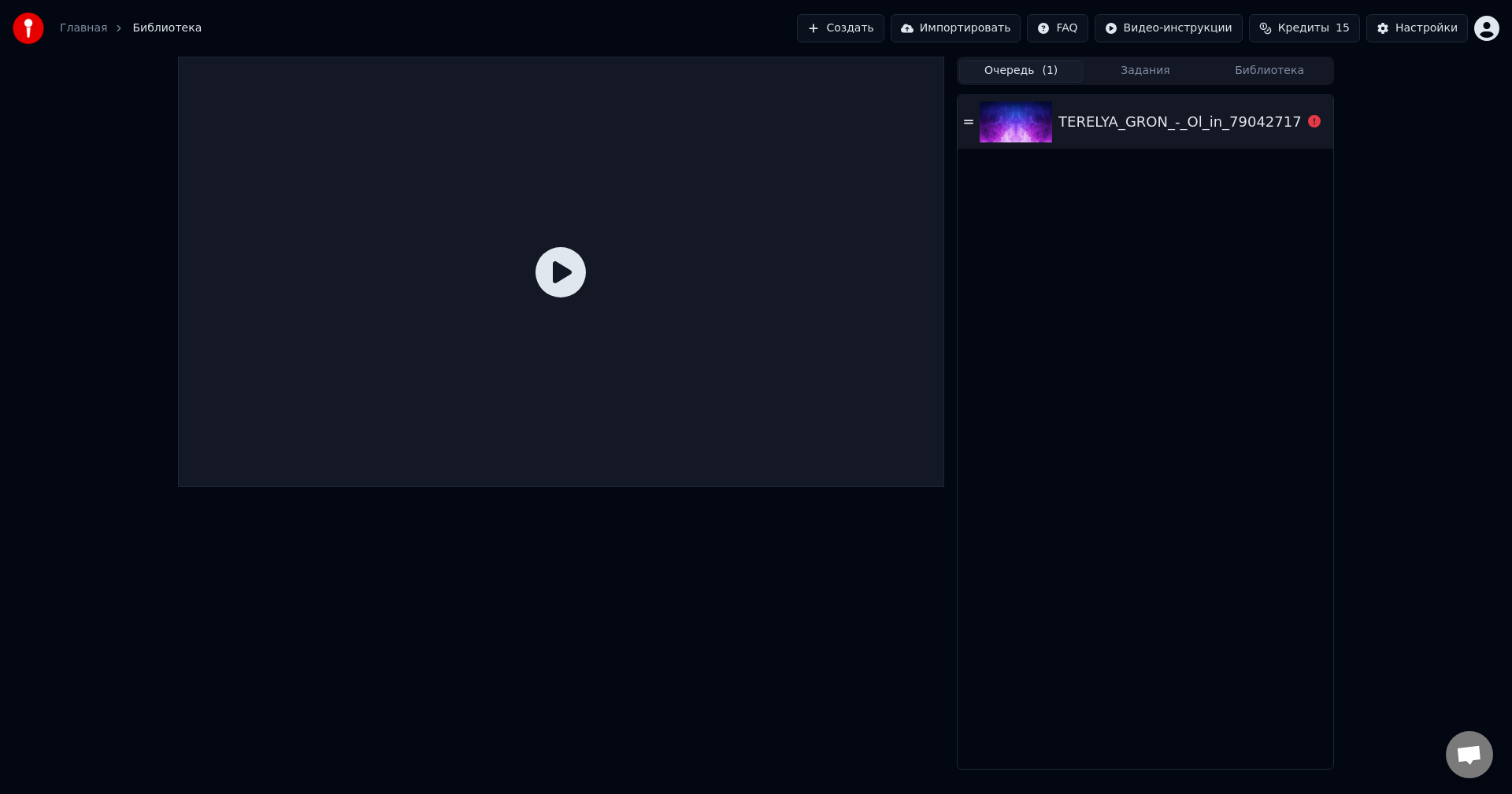
click at [567, 278] on icon at bounding box center [561, 273] width 51 height 51
